Goal: Check status: Check status

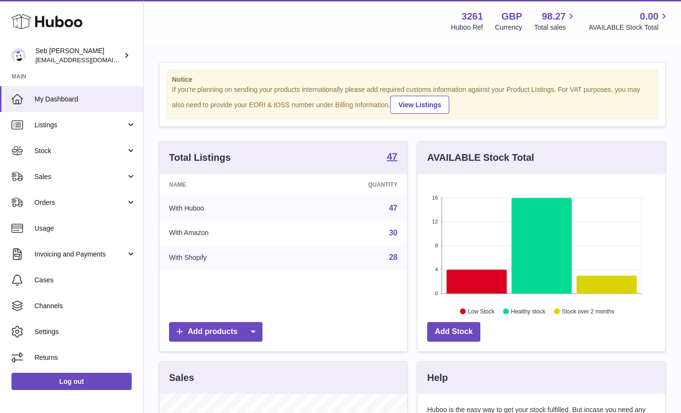
scroll to position [149, 247]
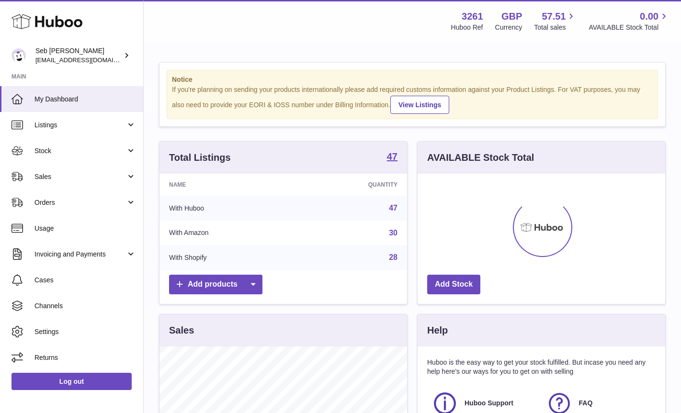
scroll to position [149, 247]
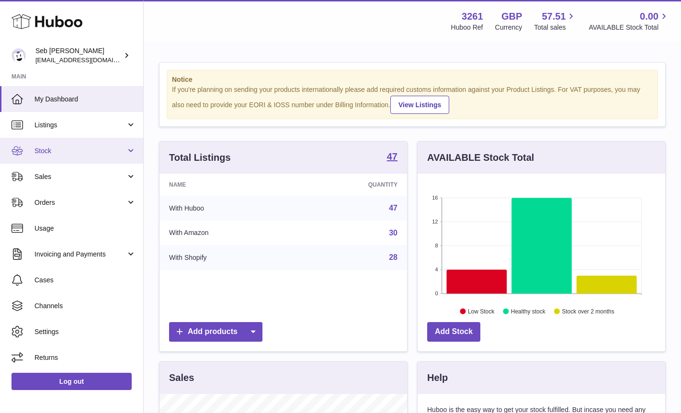
click at [60, 150] on span "Stock" at bounding box center [79, 150] width 91 height 9
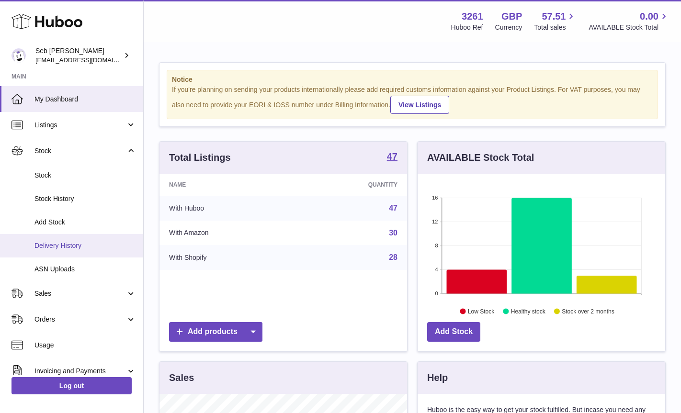
click at [59, 239] on link "Delivery History" at bounding box center [71, 245] width 143 height 23
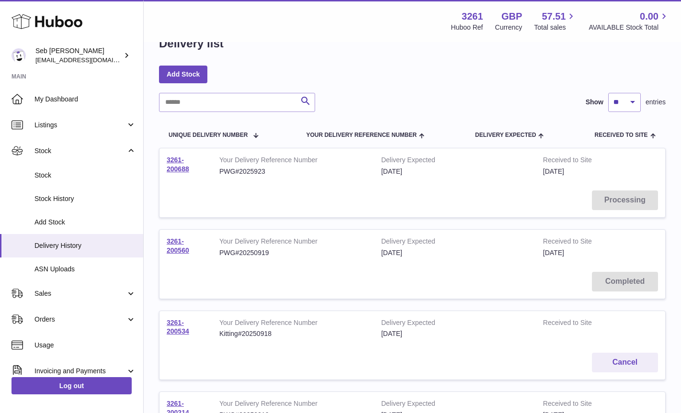
scroll to position [87, 0]
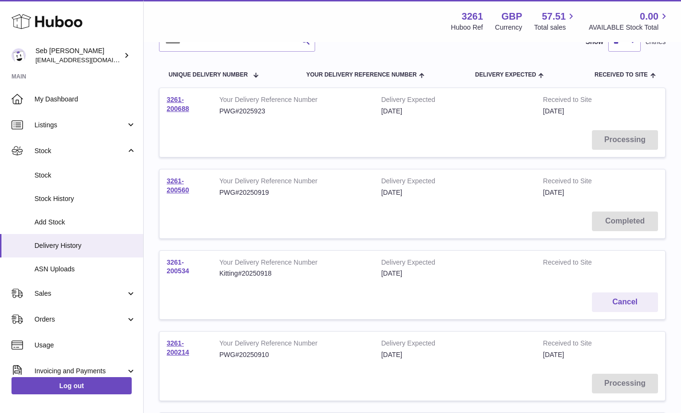
click at [180, 264] on link "3261-200534" at bounding box center [178, 266] width 22 height 17
click at [172, 105] on link "3261-200688" at bounding box center [178, 104] width 22 height 17
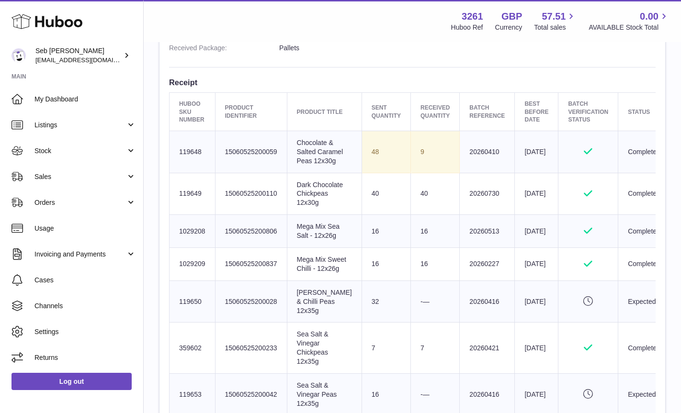
scroll to position [354, 0]
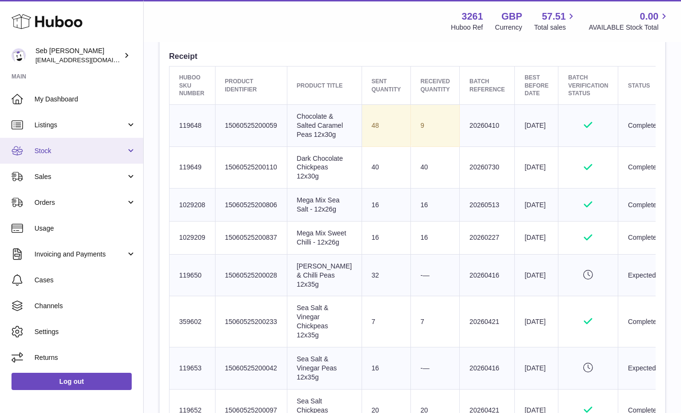
click at [46, 144] on link "Stock" at bounding box center [71, 151] width 143 height 26
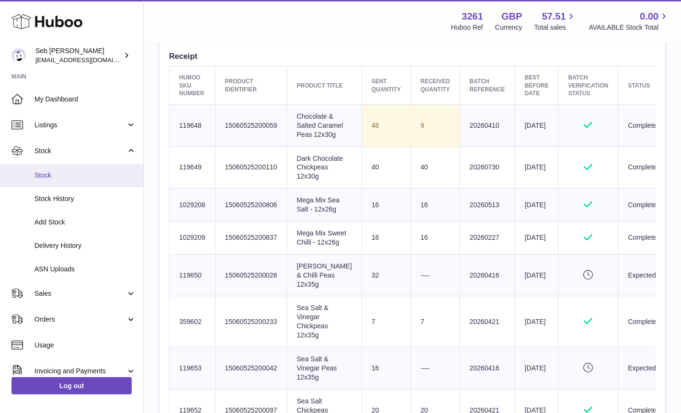
click at [45, 174] on span "Stock" at bounding box center [84, 175] width 101 height 9
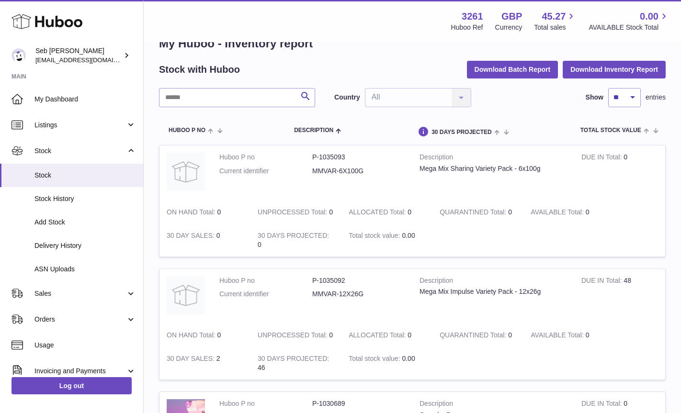
scroll to position [18, 0]
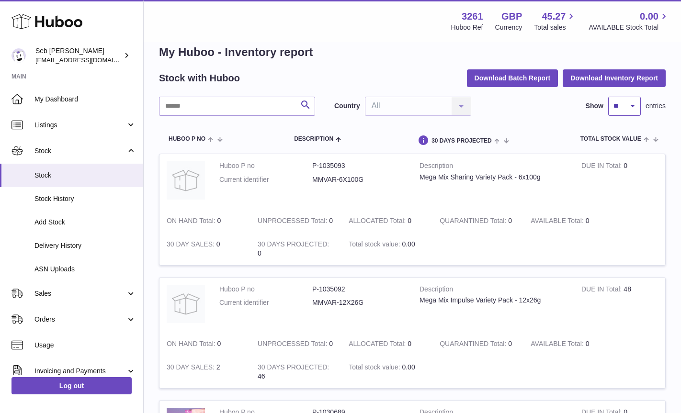
click at [638, 107] on select "** ** ** ***" at bounding box center [624, 106] width 33 height 19
select select "***"
click at [608, 97] on select "** ** ** ***" at bounding box center [624, 106] width 33 height 19
click at [325, 138] on span "Description" at bounding box center [313, 139] width 39 height 6
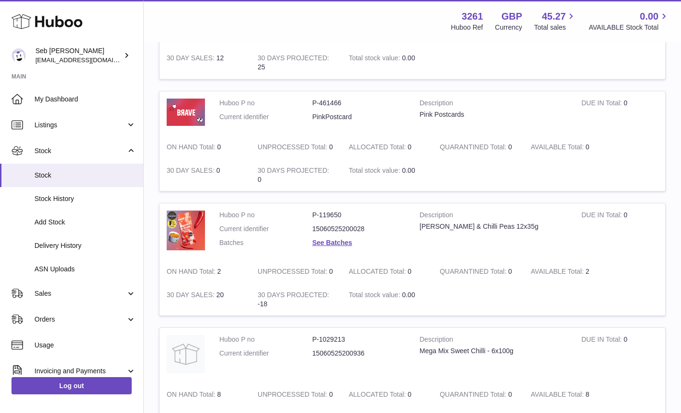
scroll to position [2182, 0]
